Goal: Find specific page/section: Find specific page/section

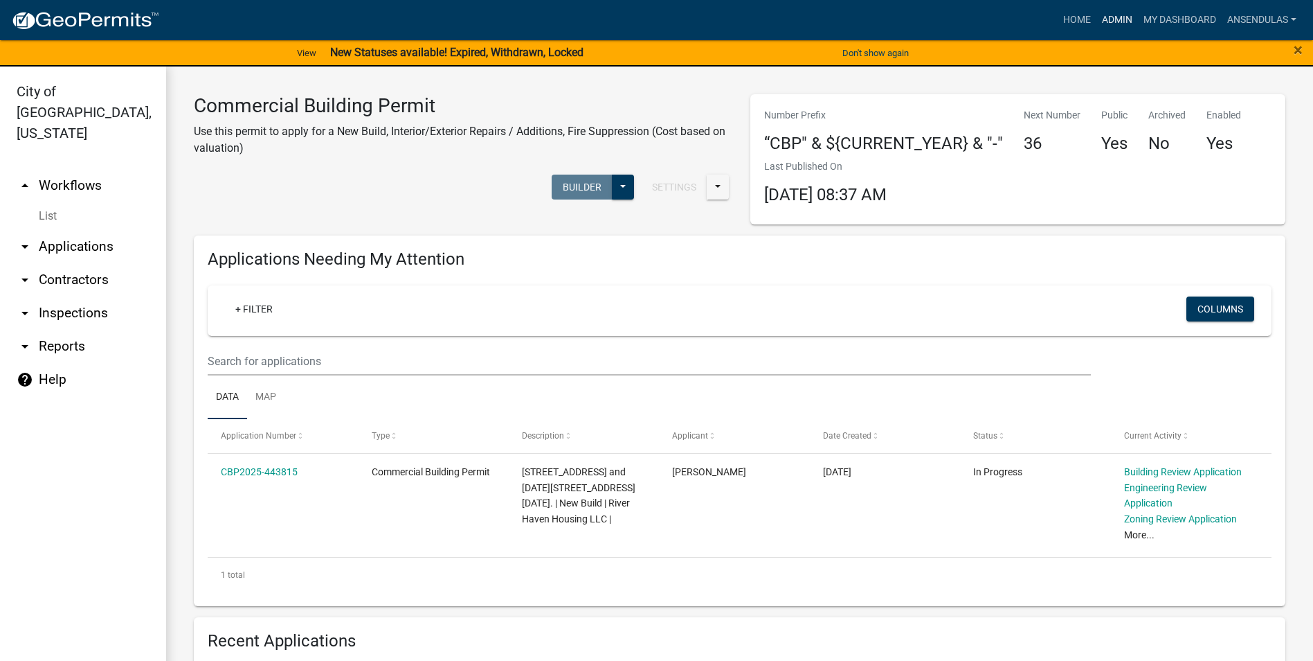
click at [1104, 20] on link "Admin" at bounding box center [1118, 20] width 42 height 26
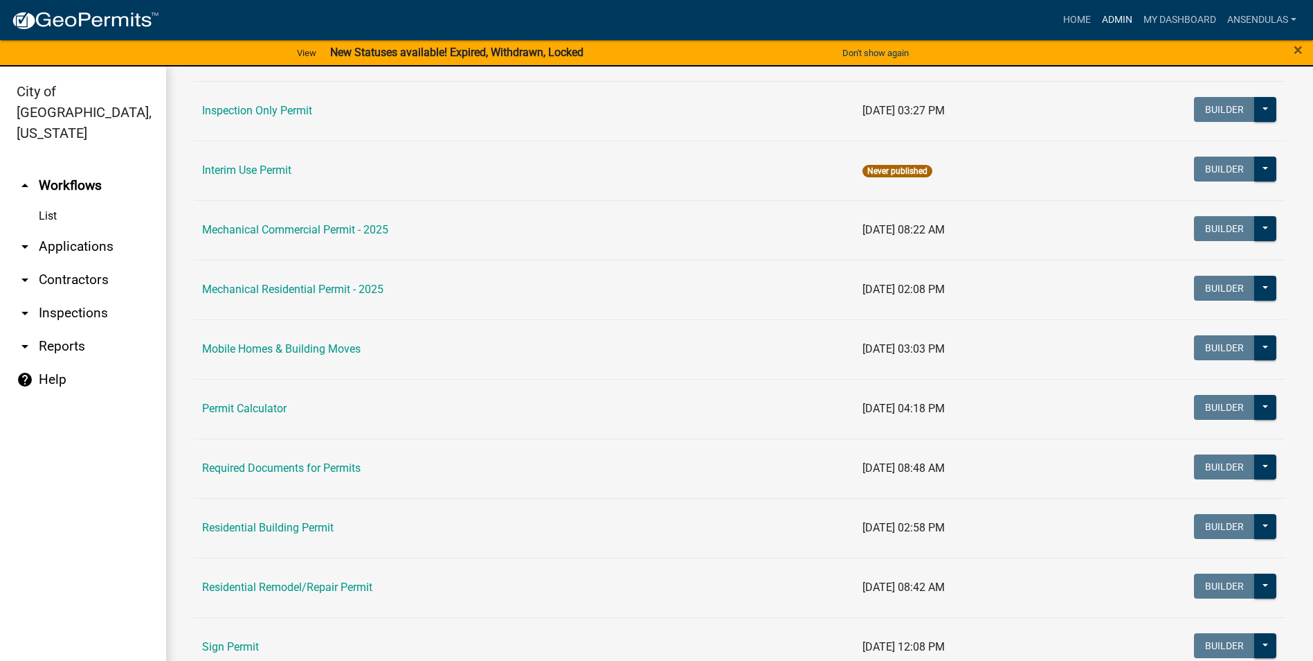
scroll to position [692, 0]
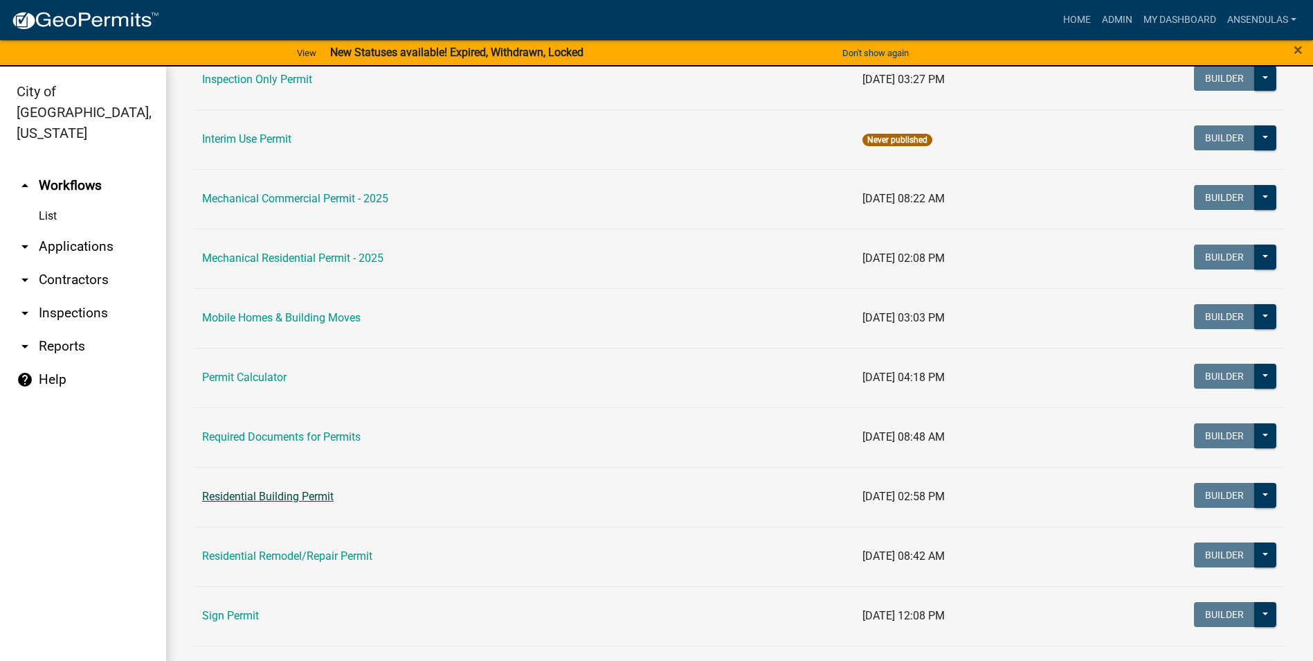
click at [277, 499] on link "Residential Building Permit" at bounding box center [268, 495] width 132 height 13
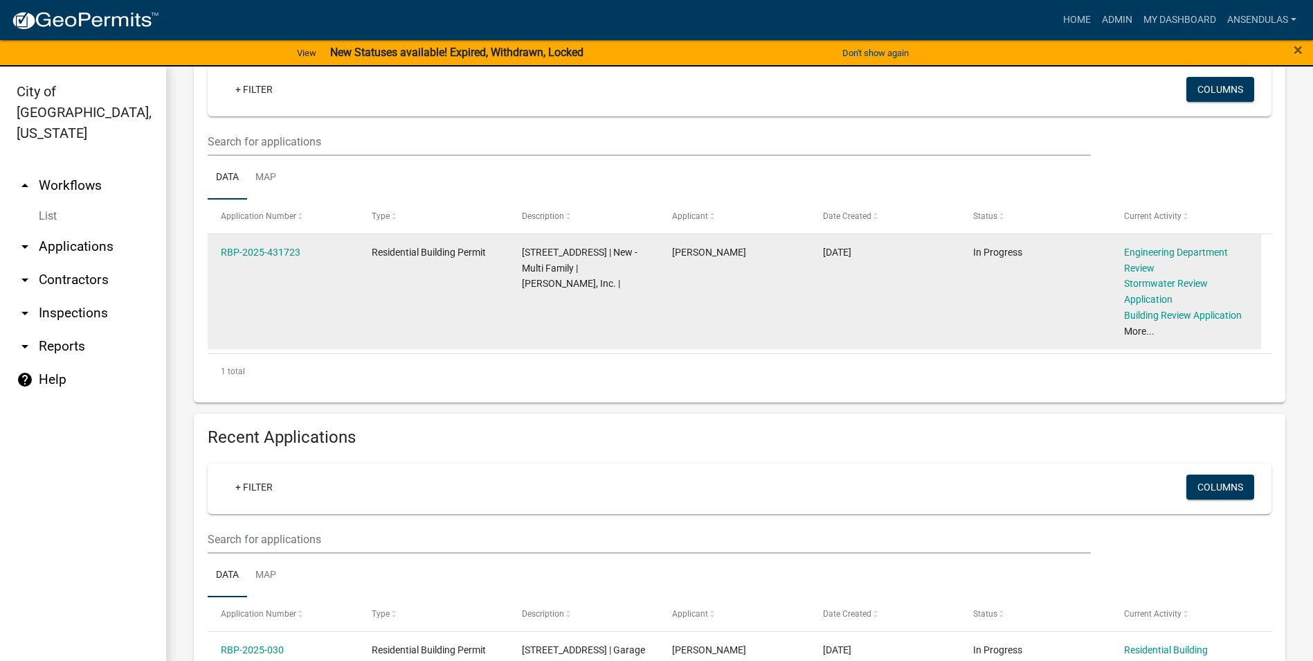
scroll to position [277, 0]
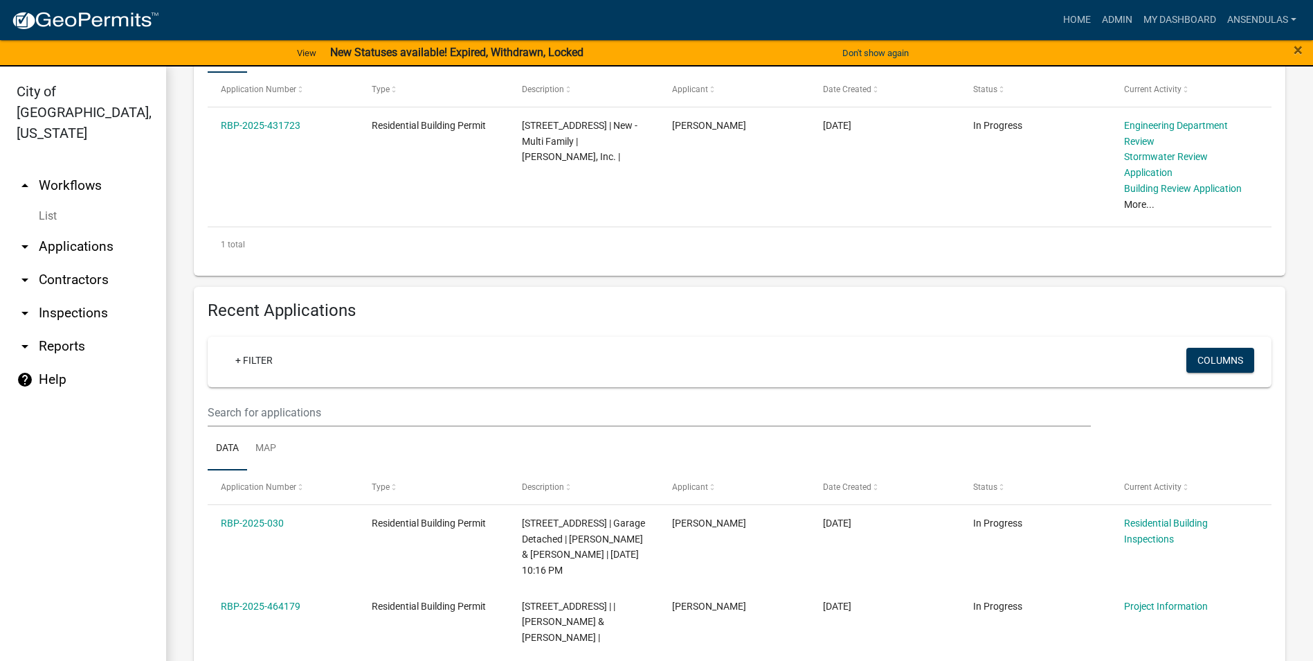
scroll to position [415, 0]
